Goal: Task Accomplishment & Management: Use online tool/utility

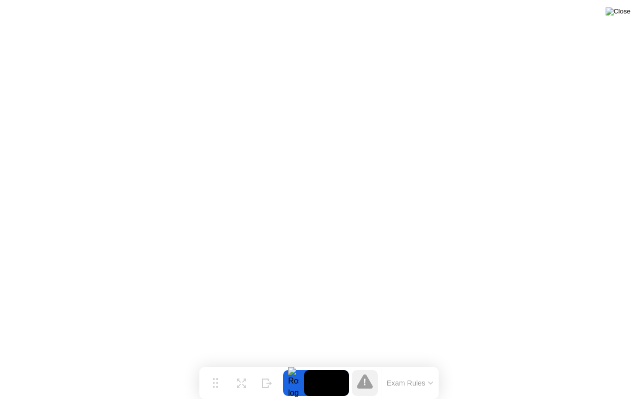
click at [622, 11] on img at bounding box center [617, 11] width 25 height 8
click at [476, 398] on div at bounding box center [319, 399] width 638 height 0
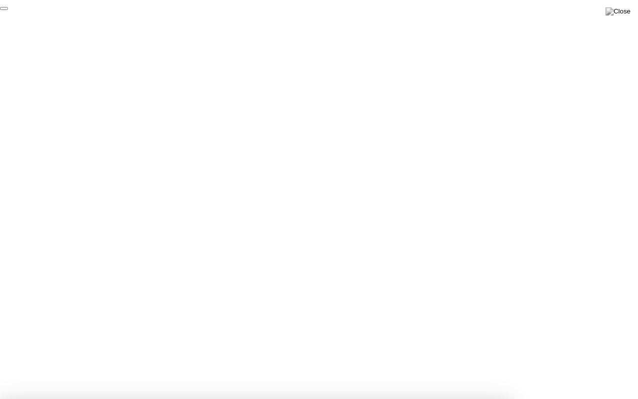
click div "End Proctoring Session"
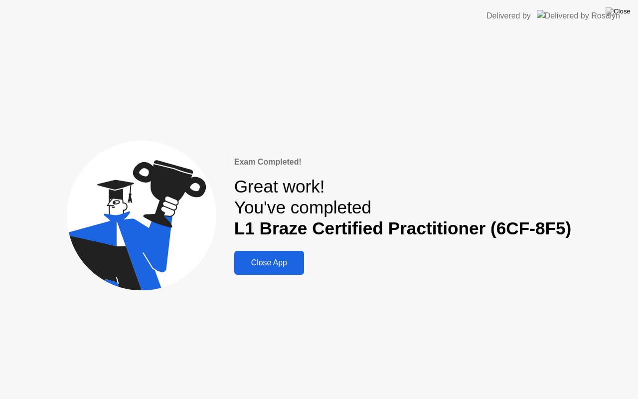
click at [266, 262] on div "Close App" at bounding box center [269, 262] width 64 height 9
